Goal: Transaction & Acquisition: Purchase product/service

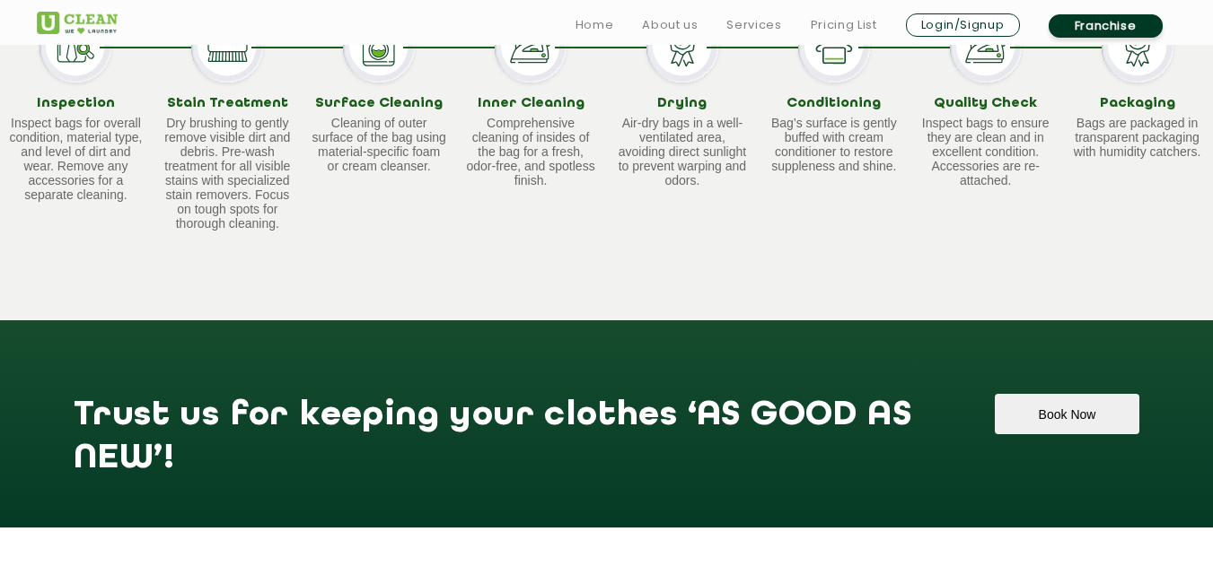
scroll to position [1331, 0]
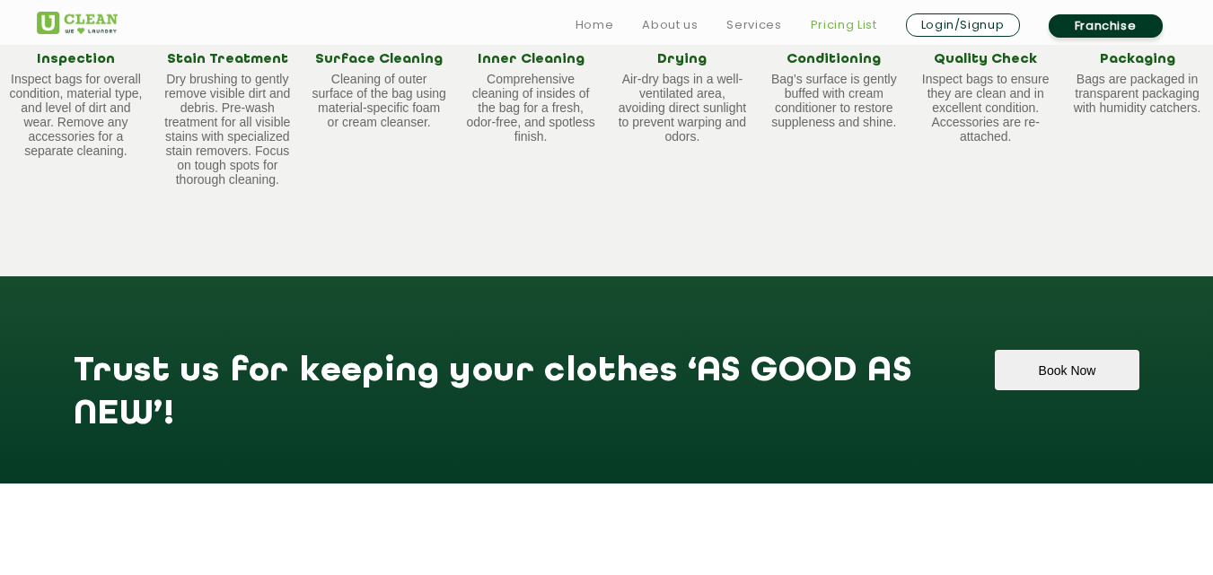
click at [824, 19] on link "Pricing List" at bounding box center [844, 25] width 66 height 22
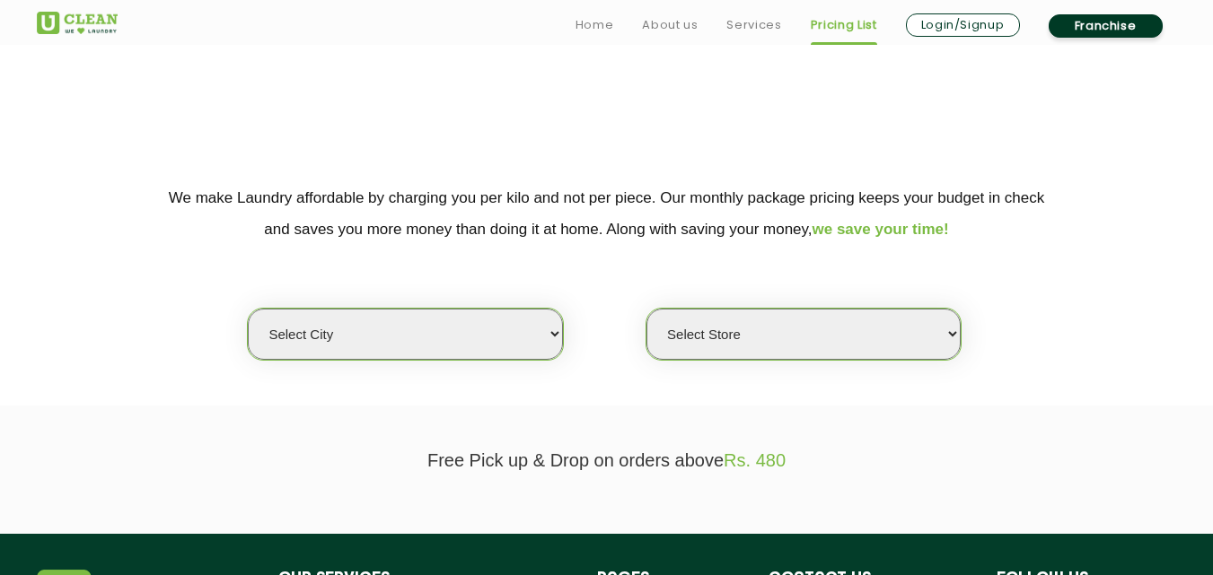
scroll to position [269, 0]
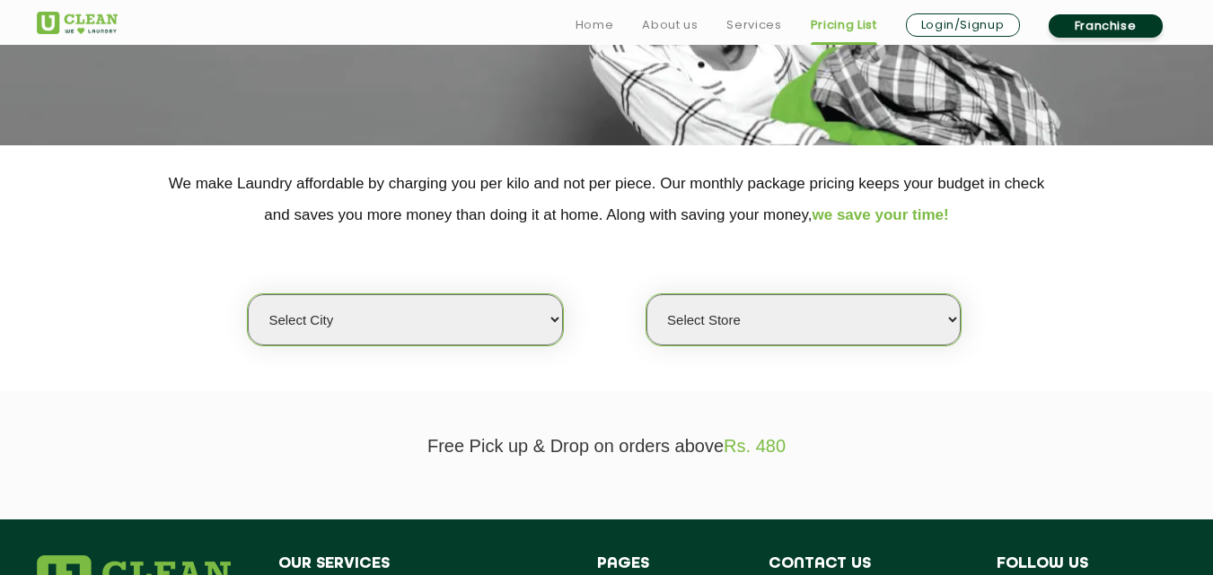
click at [509, 317] on select "Select city Aalo Abu Dhabi Agartala Agra Ahmedabad Akola Aligarh Alwar - UClean…" at bounding box center [405, 319] width 314 height 51
select select "6"
click at [248, 294] on select "Select city Aalo Abu Dhabi Agartala Agra Ahmedabad Akola Aligarh Alwar - UClean…" at bounding box center [405, 319] width 314 height 51
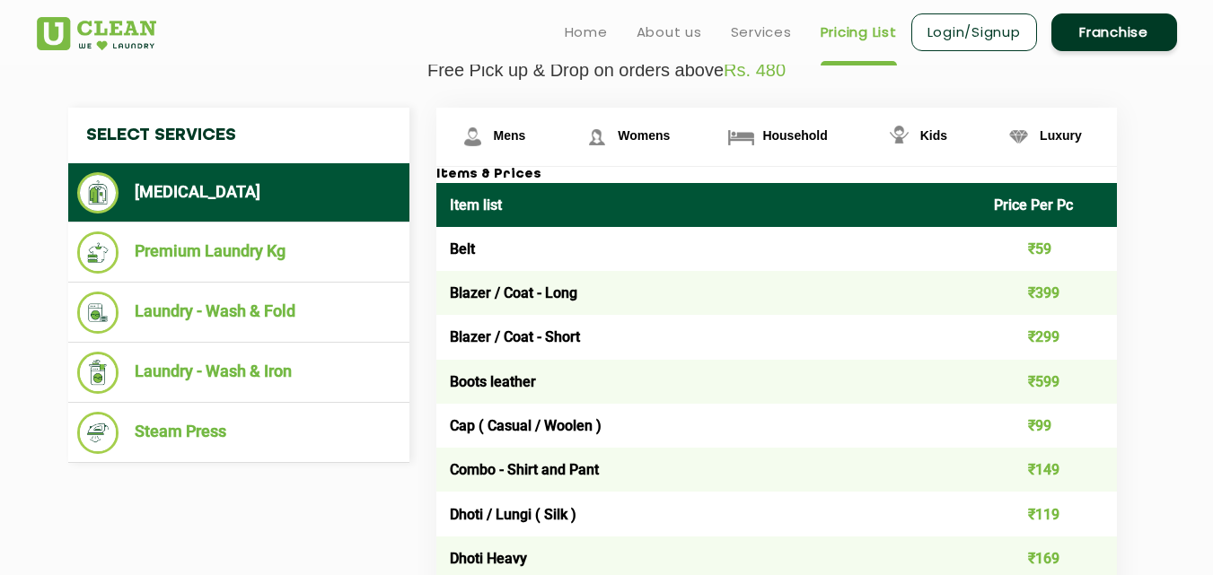
scroll to position [628, 0]
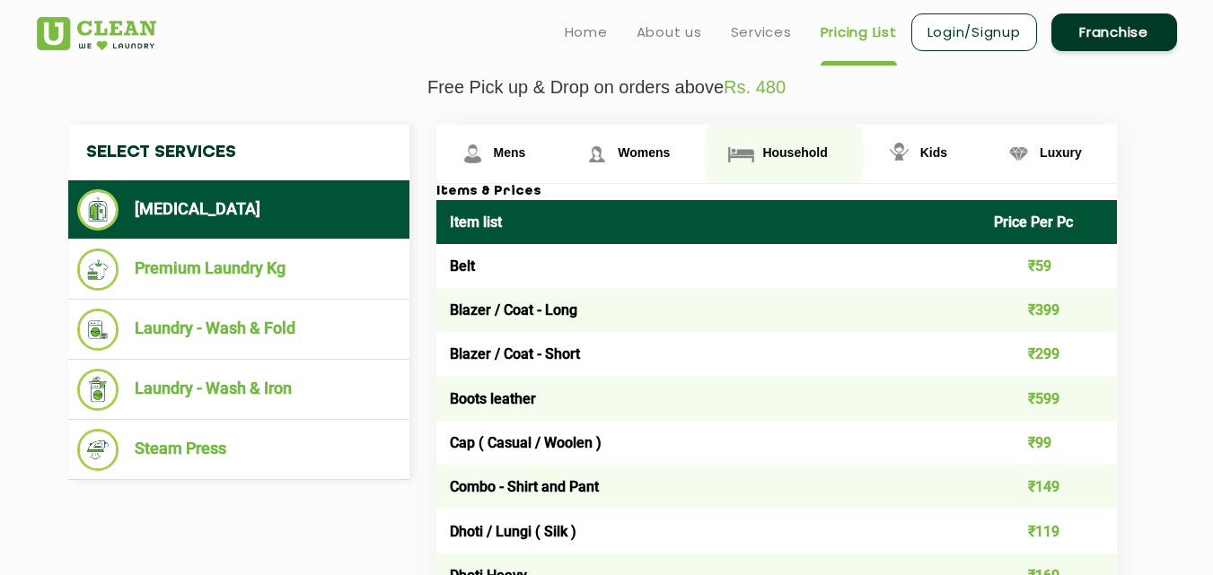
click at [799, 158] on span "Household" at bounding box center [794, 152] width 65 height 14
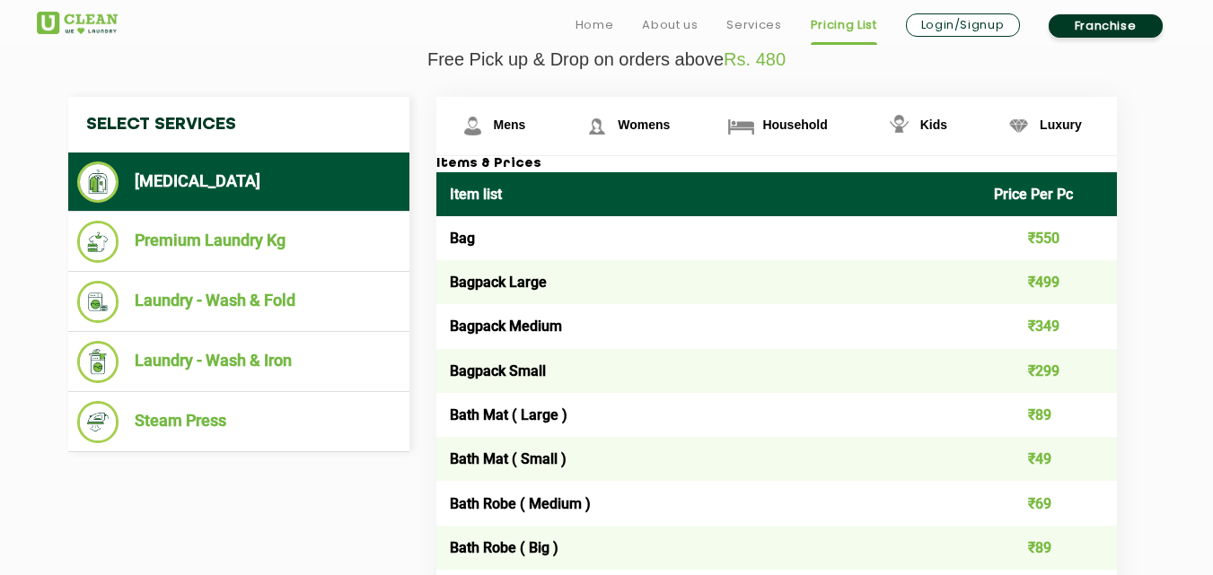
scroll to position [658, 0]
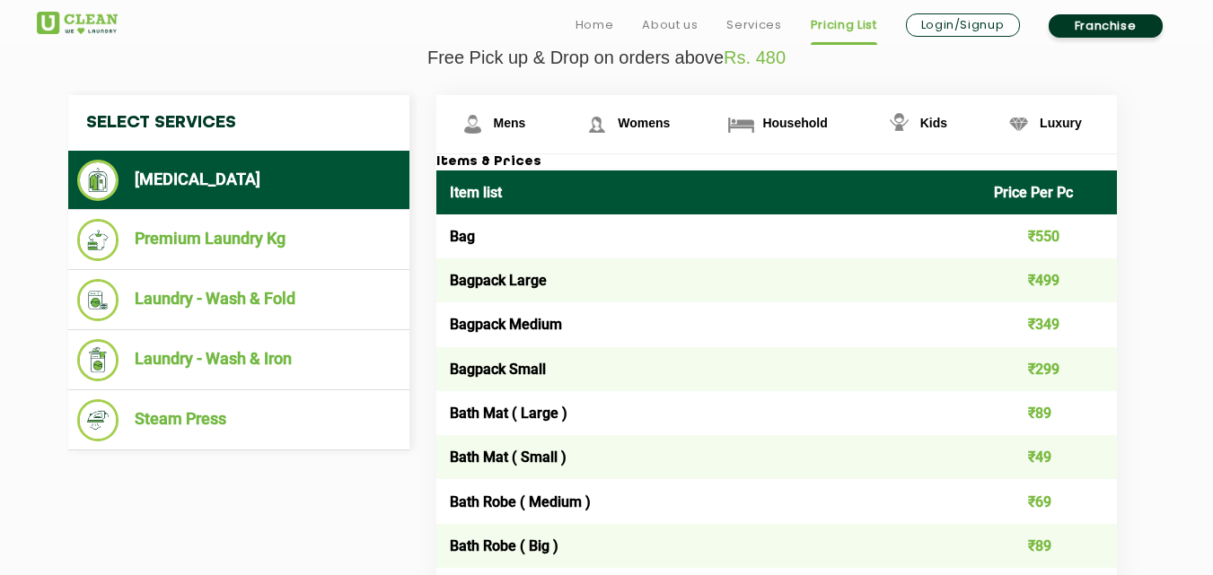
click at [779, 277] on td "Bagpack Large" at bounding box center [708, 281] width 545 height 44
drag, startPoint x: 666, startPoint y: 13, endPoint x: 747, endPoint y: 23, distance: 81.4
click at [747, 23] on ul "Home About us Services Pricing List Login/Signup Franchise" at bounding box center [869, 25] width 616 height 29
click at [747, 23] on link "Services" at bounding box center [753, 25] width 55 height 22
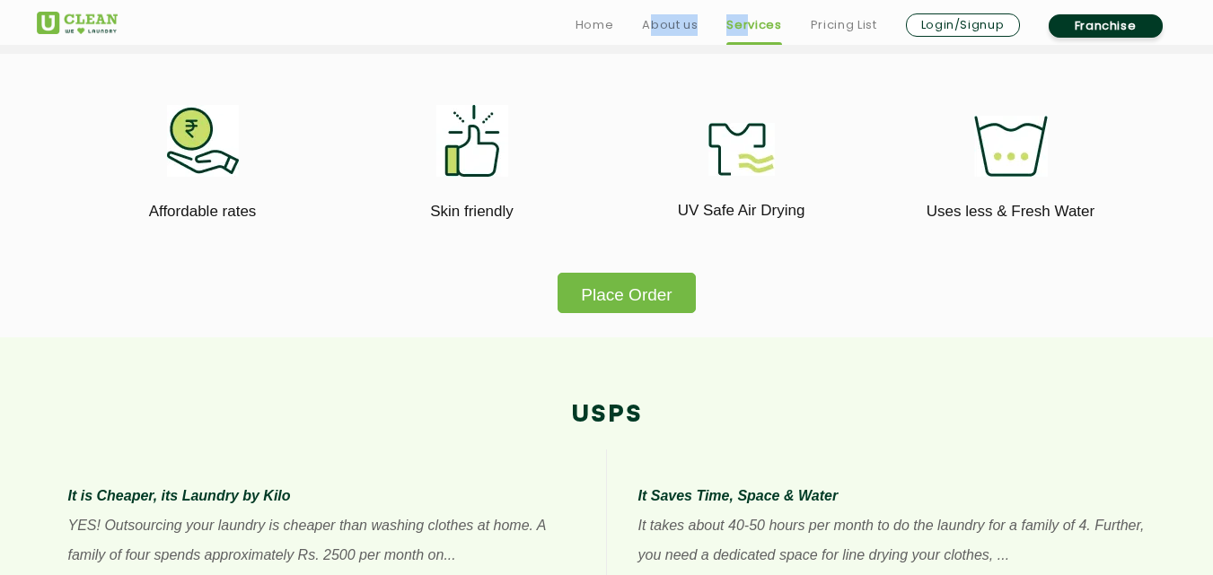
scroll to position [1077, 0]
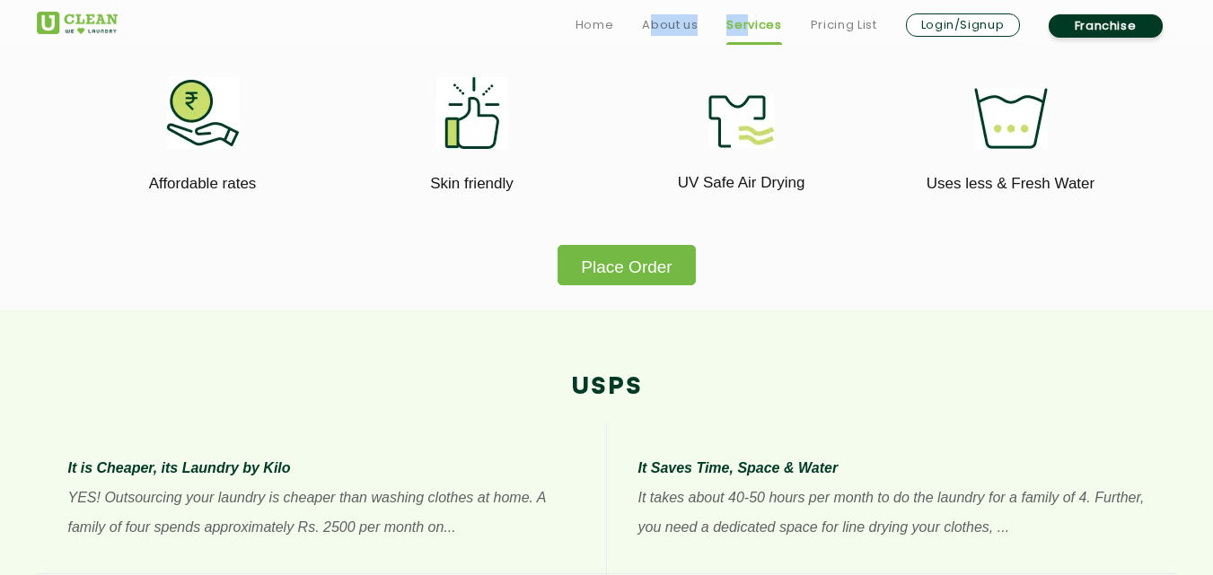
click at [660, 269] on button "Place Order" at bounding box center [625, 265] width 137 height 40
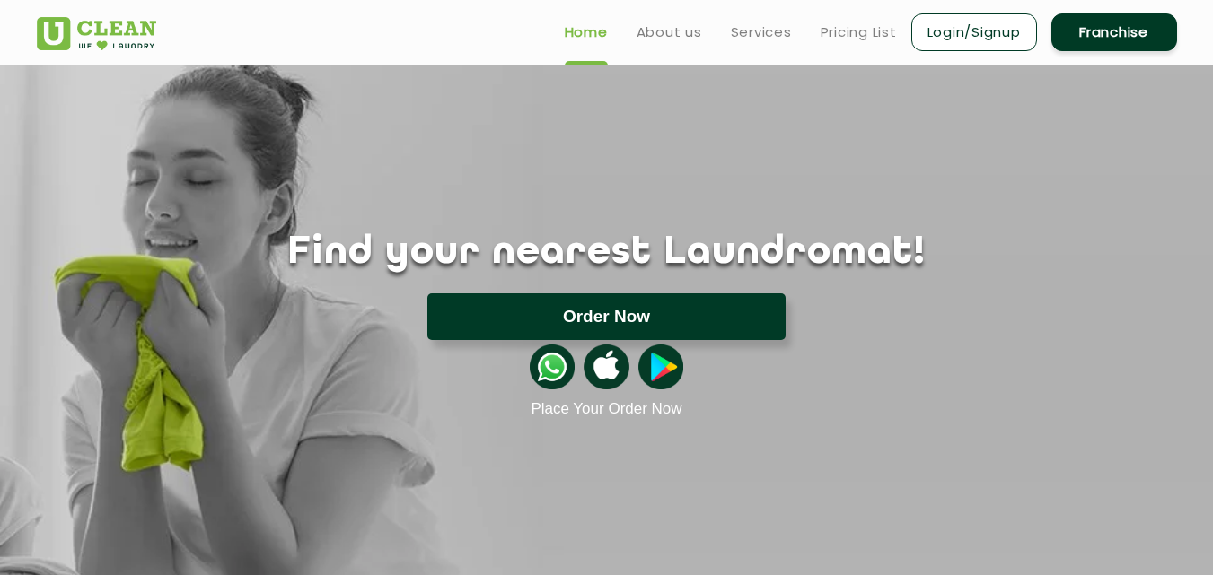
click at [667, 306] on button "Order Now" at bounding box center [606, 317] width 358 height 47
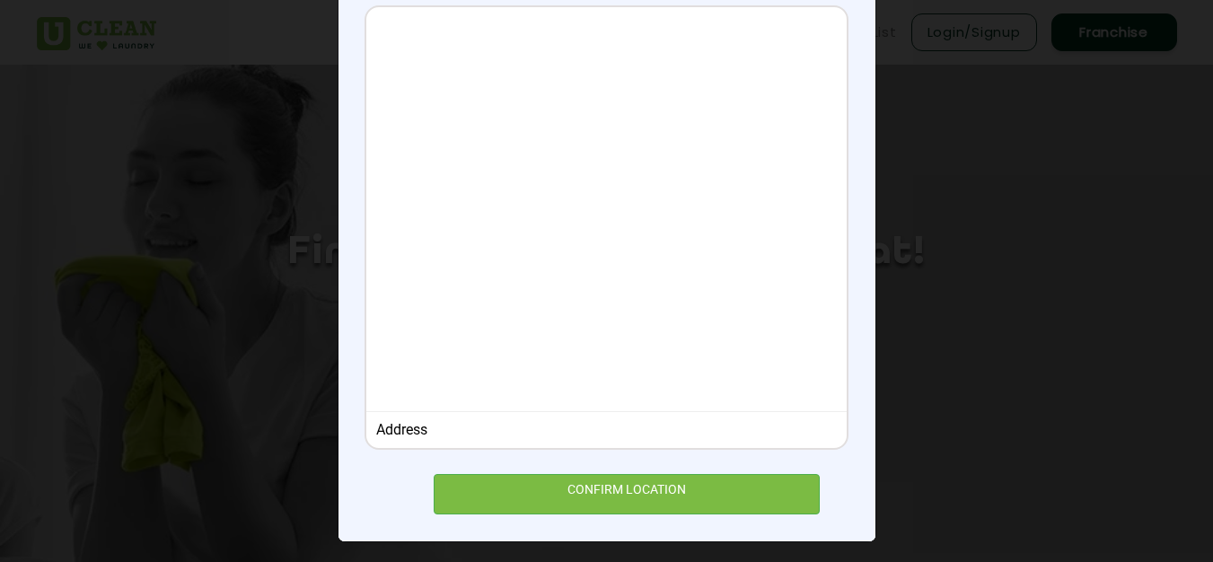
scroll to position [240, 0]
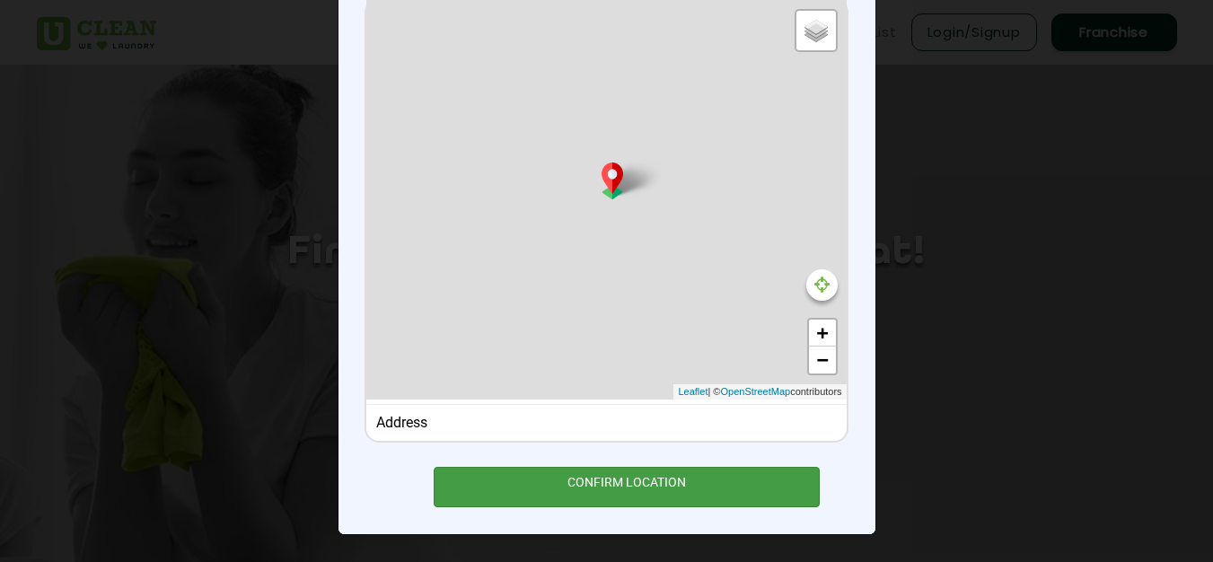
click at [724, 499] on div "CONFIRM LOCATION" at bounding box center [627, 487] width 387 height 40
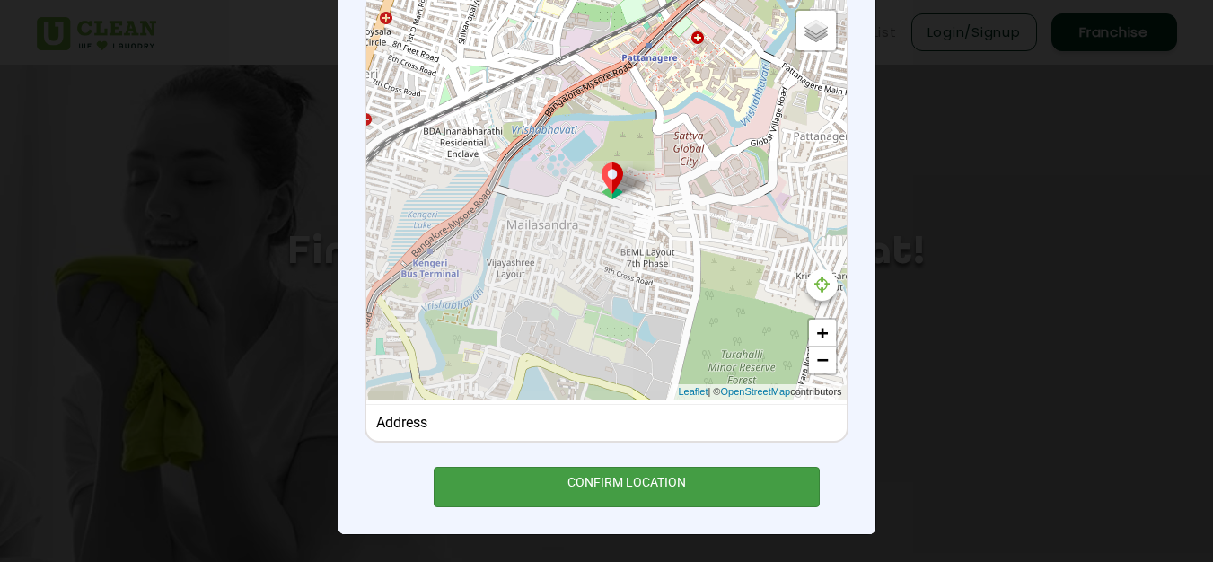
type input "[STREET_ADDRESS]"
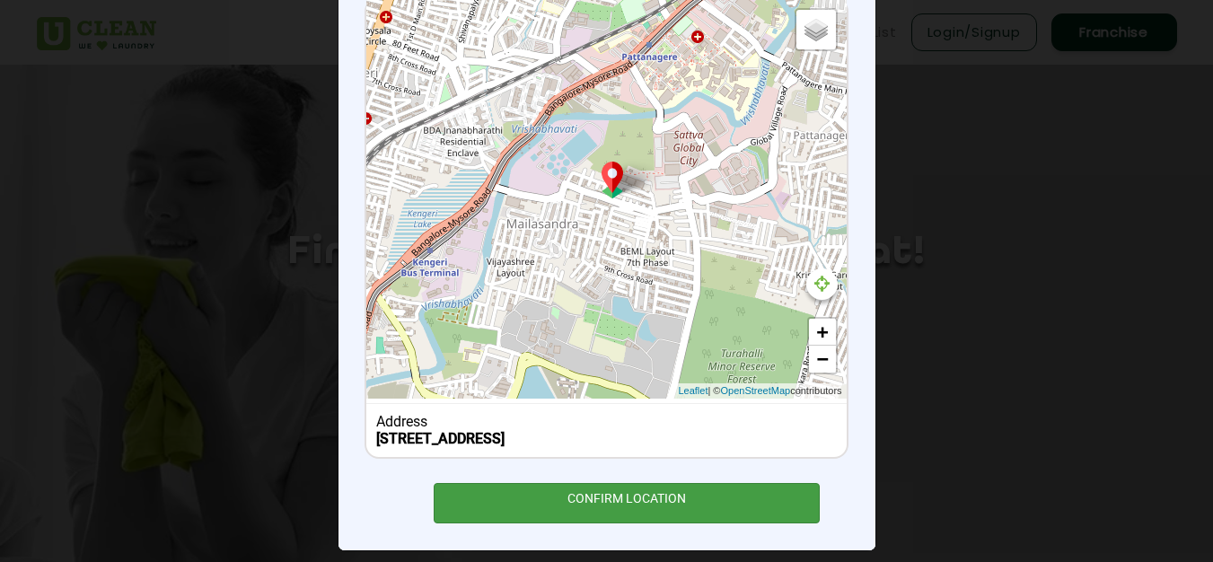
click at [724, 499] on div "CONFIRM LOCATION" at bounding box center [627, 503] width 387 height 40
